Goal: Task Accomplishment & Management: Manage account settings

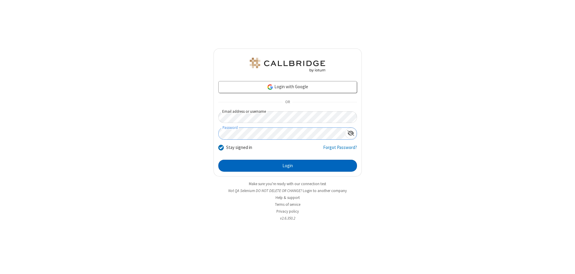
click at [287, 166] on button "Login" at bounding box center [287, 166] width 139 height 12
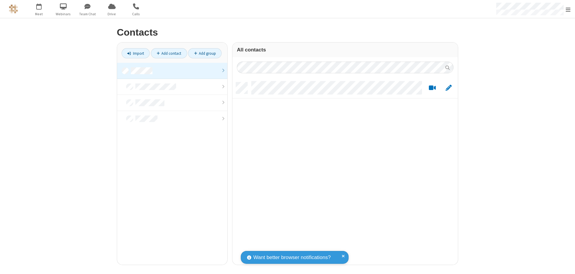
scroll to position [183, 221]
click at [172, 71] on link at bounding box center [172, 71] width 110 height 16
click at [169, 53] on link "Add contact" at bounding box center [169, 53] width 36 height 10
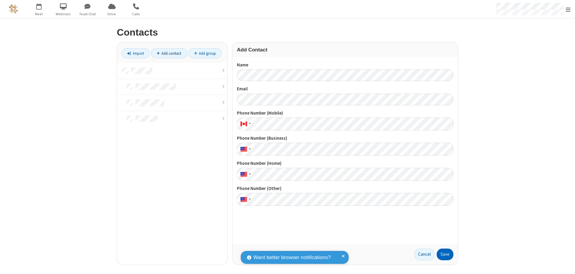
click at [445, 254] on button "Save" at bounding box center [444, 255] width 17 height 12
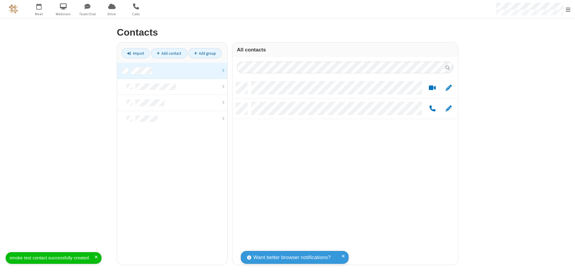
scroll to position [183, 221]
click at [169, 53] on link "Add contact" at bounding box center [169, 53] width 36 height 10
